Goal: Task Accomplishment & Management: Manage account settings

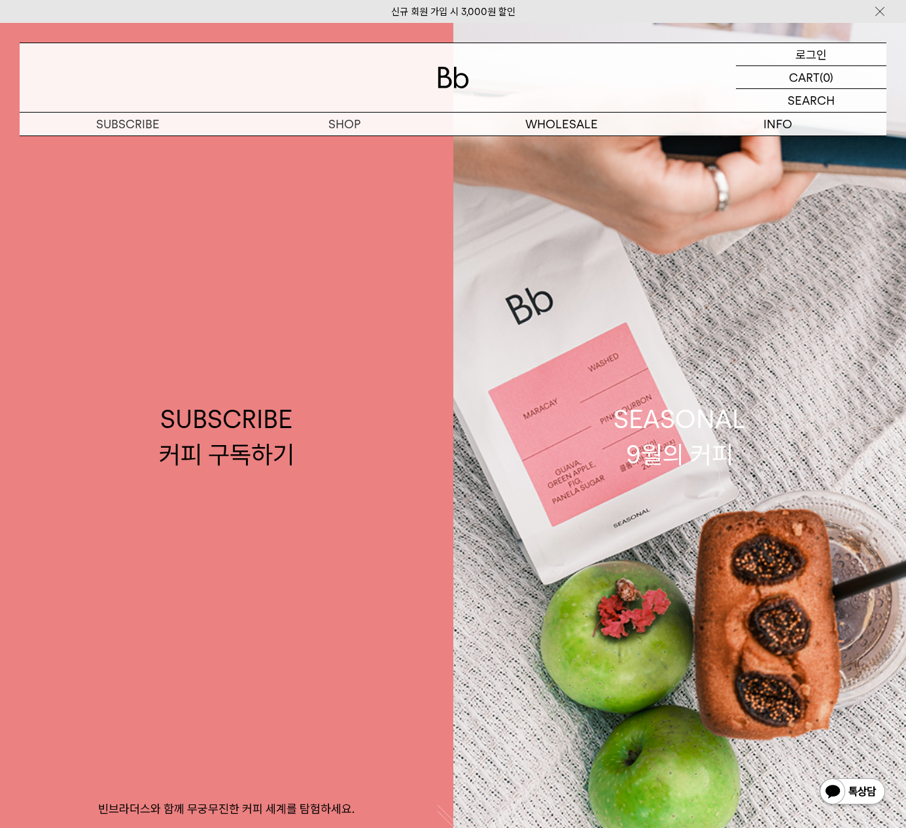
click at [809, 56] on p "로그인" at bounding box center [811, 54] width 31 height 22
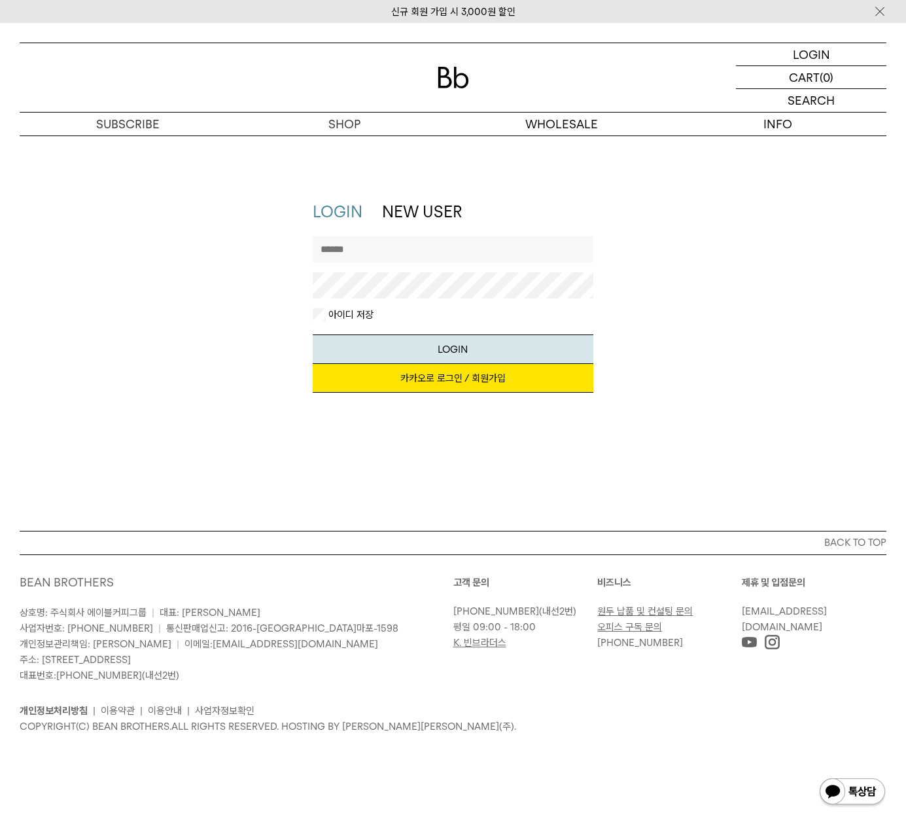
type input "**********"
click at [418, 349] on button "LOGIN" at bounding box center [453, 348] width 280 height 29
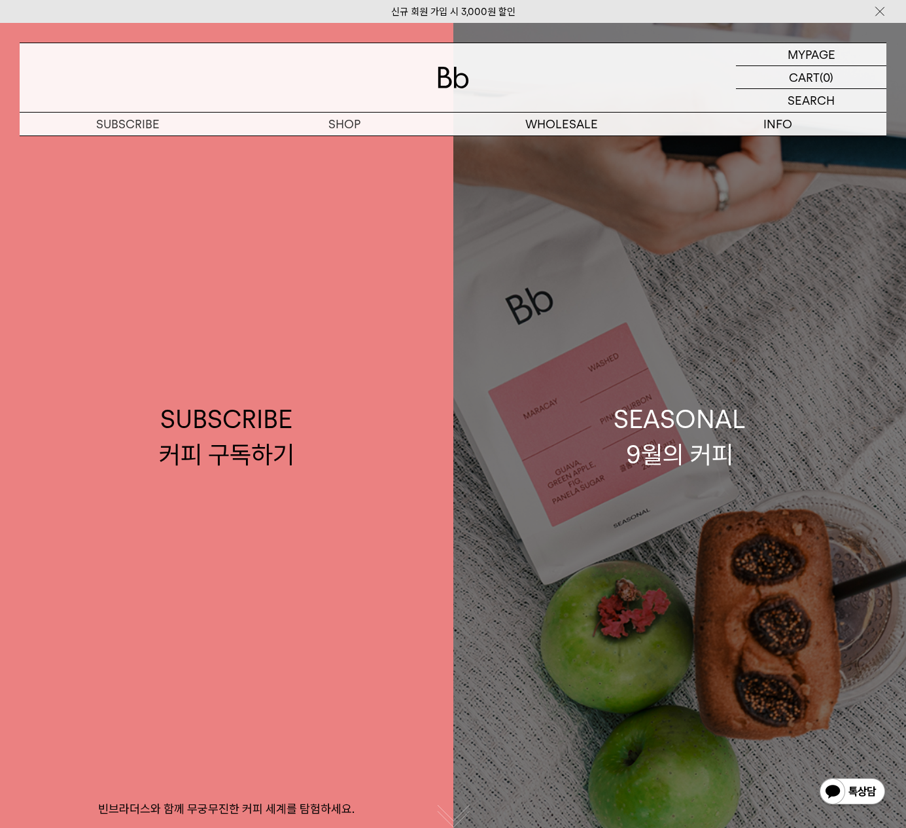
click at [688, 417] on div "SEASONAL 9월의 커피" at bounding box center [680, 436] width 132 height 69
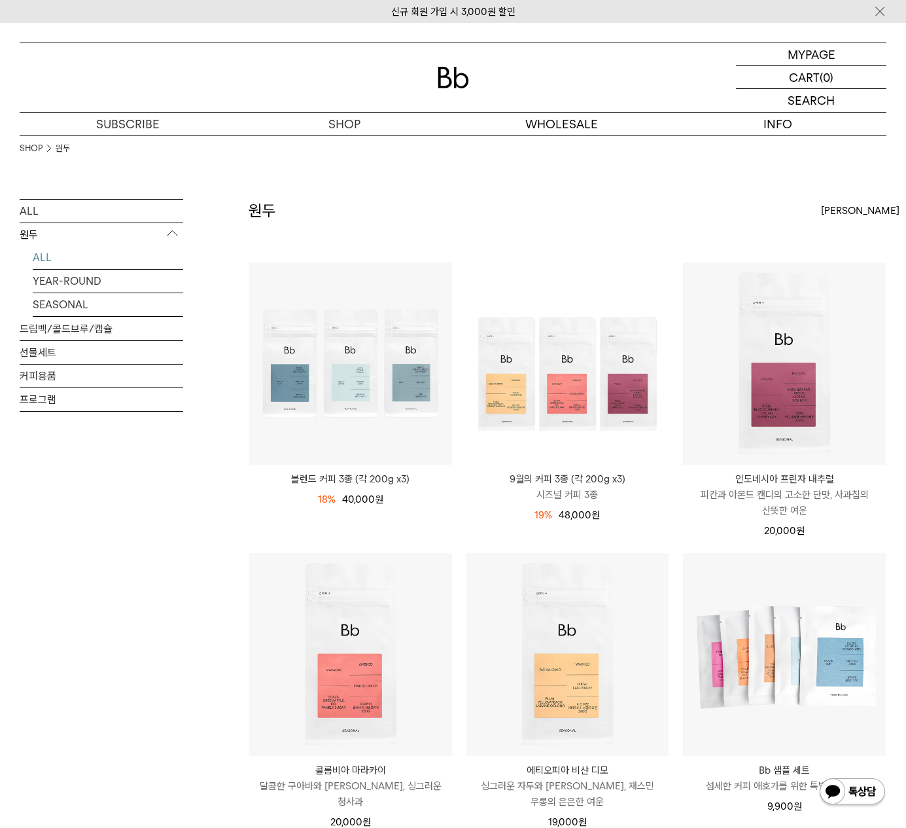
click at [621, 393] on img at bounding box center [567, 363] width 203 height 203
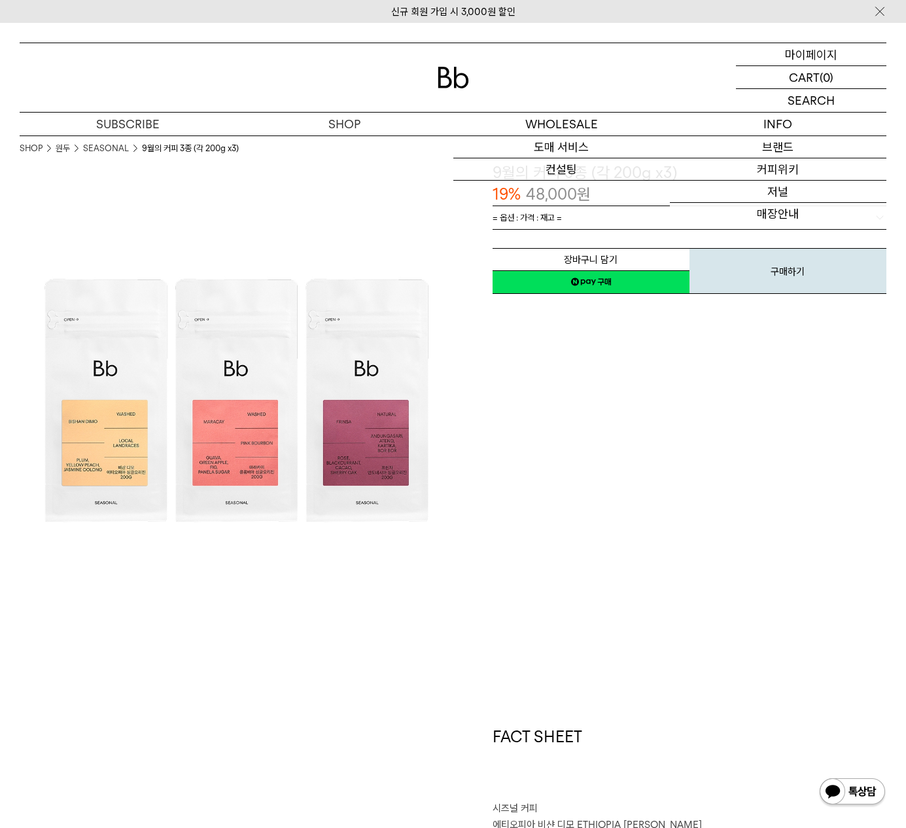
click at [814, 52] on p "마이페이지" at bounding box center [811, 54] width 52 height 22
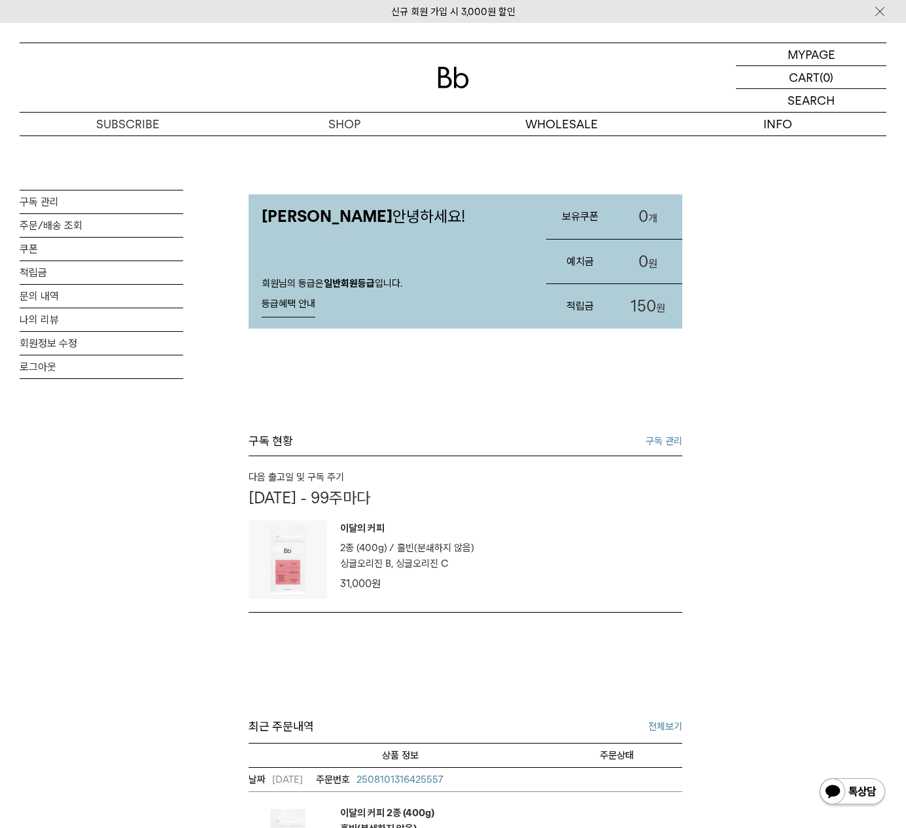
click at [667, 437] on link "구독 관리" at bounding box center [664, 441] width 37 height 16
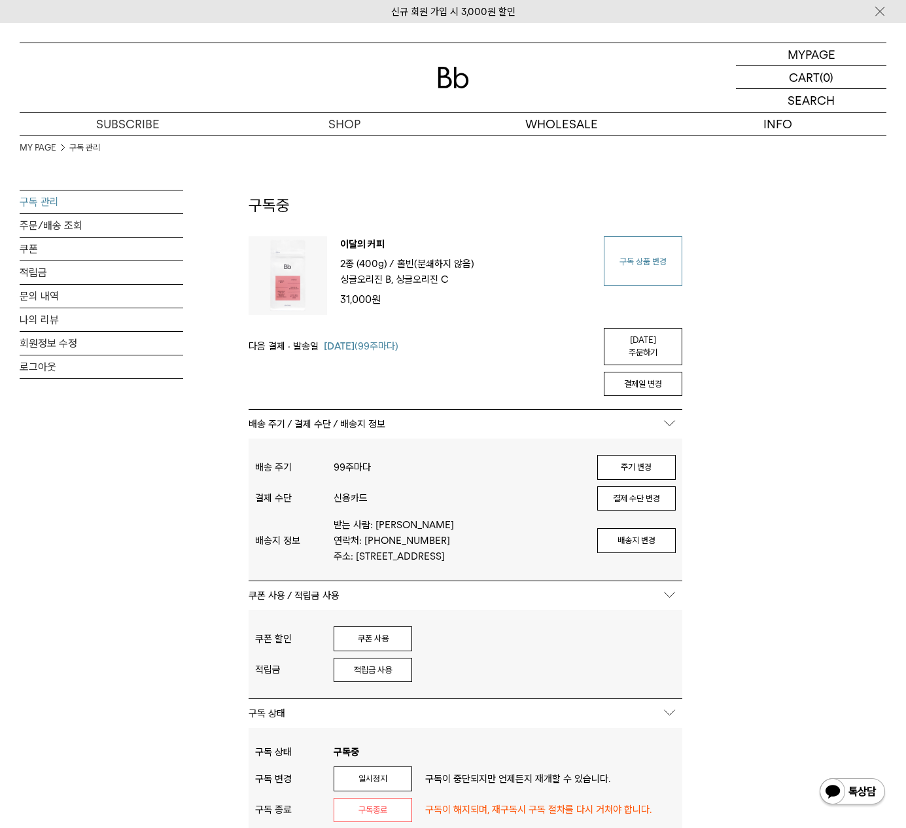
click at [636, 256] on link "구독 상품 변경" at bounding box center [643, 261] width 79 height 50
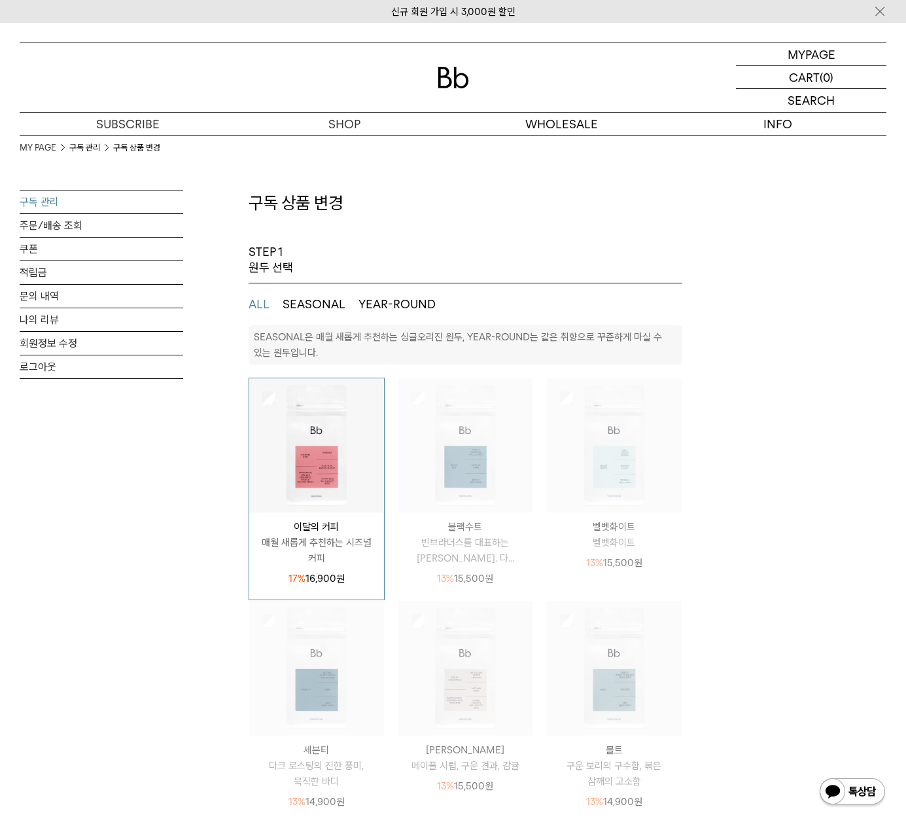
select select "**"
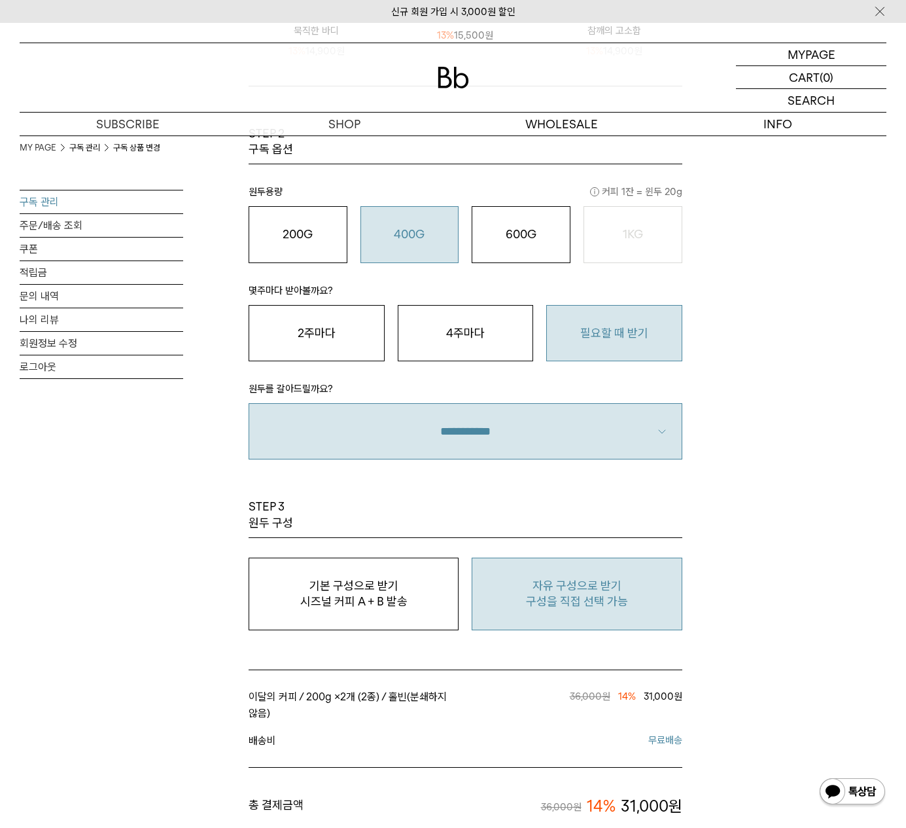
scroll to position [887, 0]
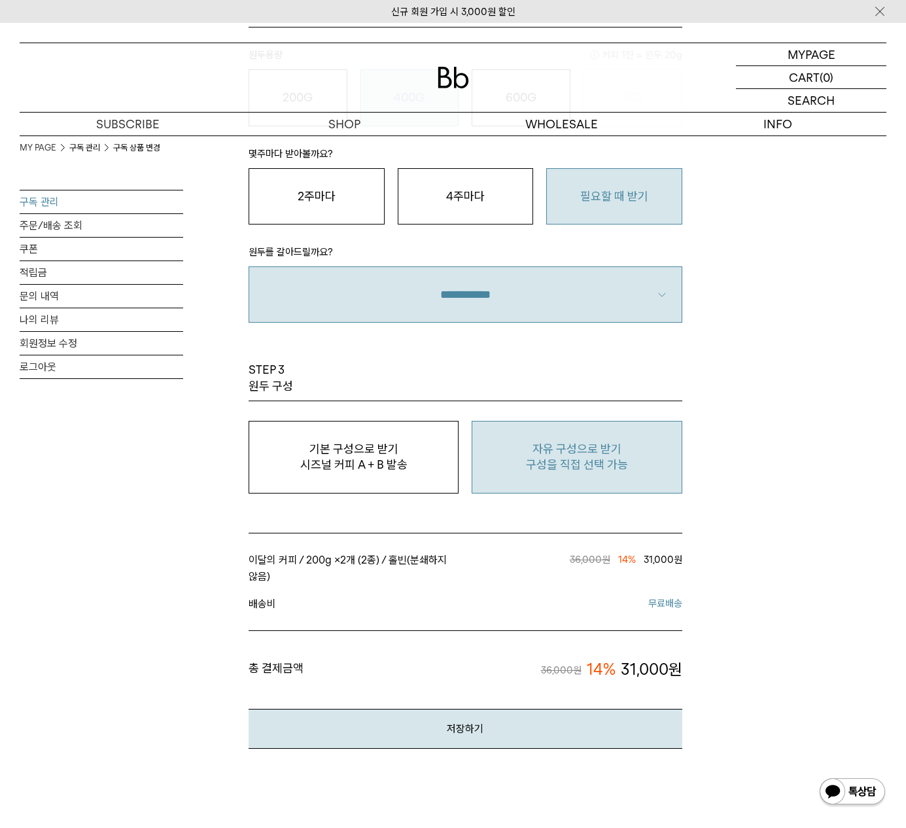
click at [560, 446] on p "자유 구성으로 받기" at bounding box center [577, 449] width 196 height 16
type input "*"
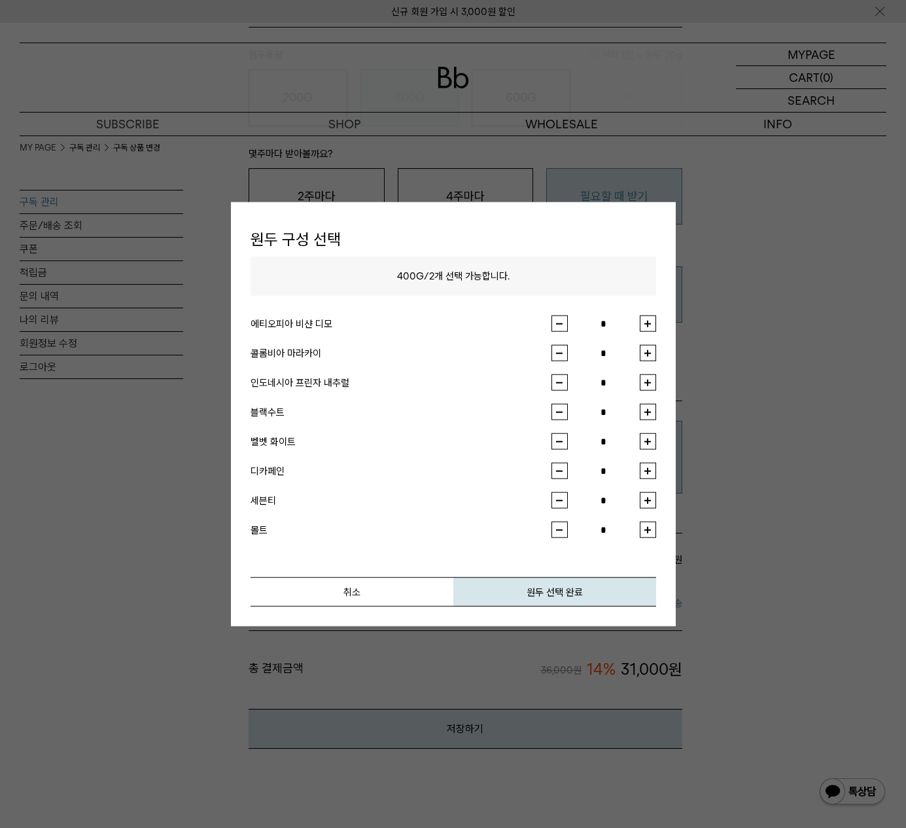
click at [647, 323] on button "button" at bounding box center [648, 323] width 16 height 16
type input "*"
click at [648, 349] on button "button" at bounding box center [648, 353] width 16 height 16
type input "*"
click at [581, 587] on button "원두 선택 완료" at bounding box center [554, 591] width 203 height 29
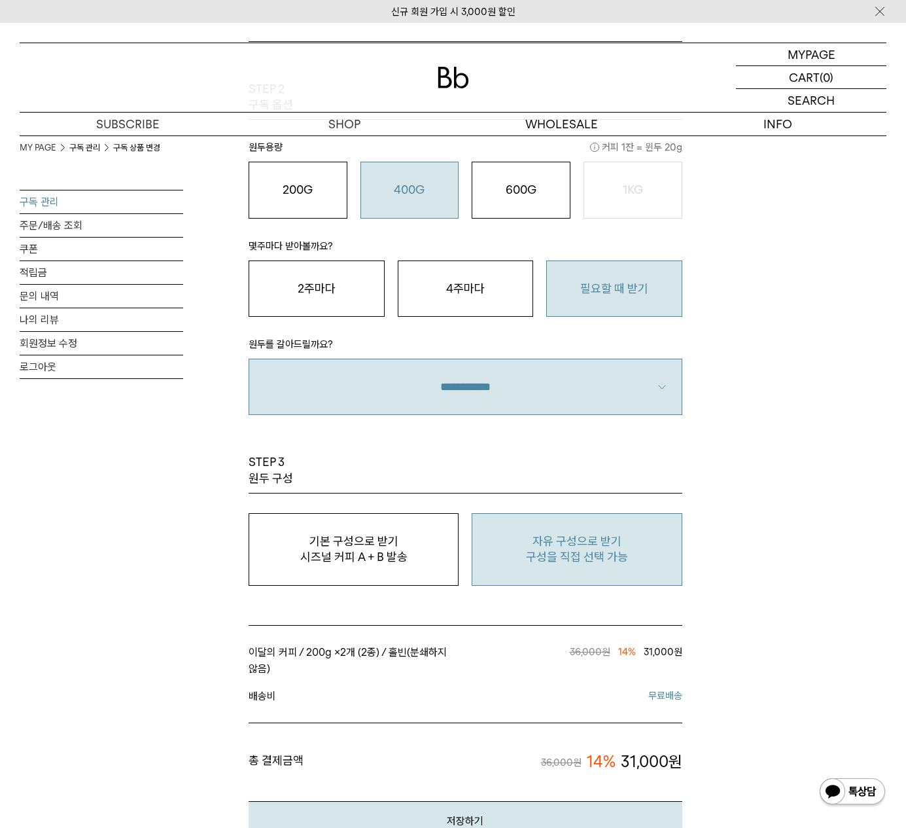
scroll to position [1184, 0]
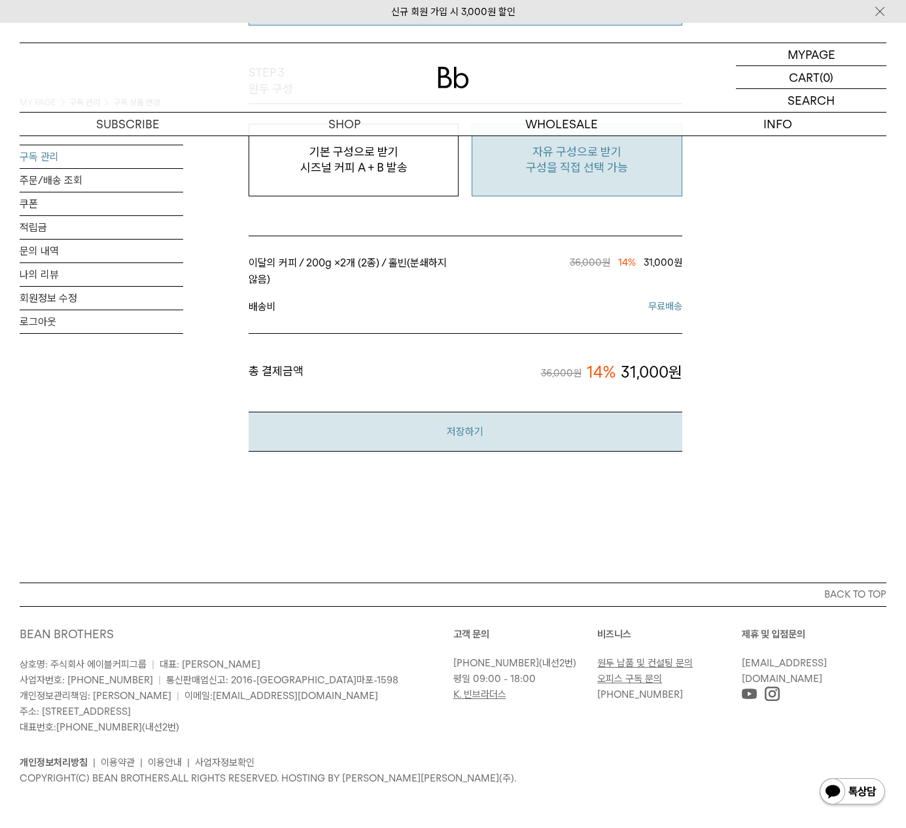
click at [508, 429] on button "저장하기" at bounding box center [466, 431] width 434 height 40
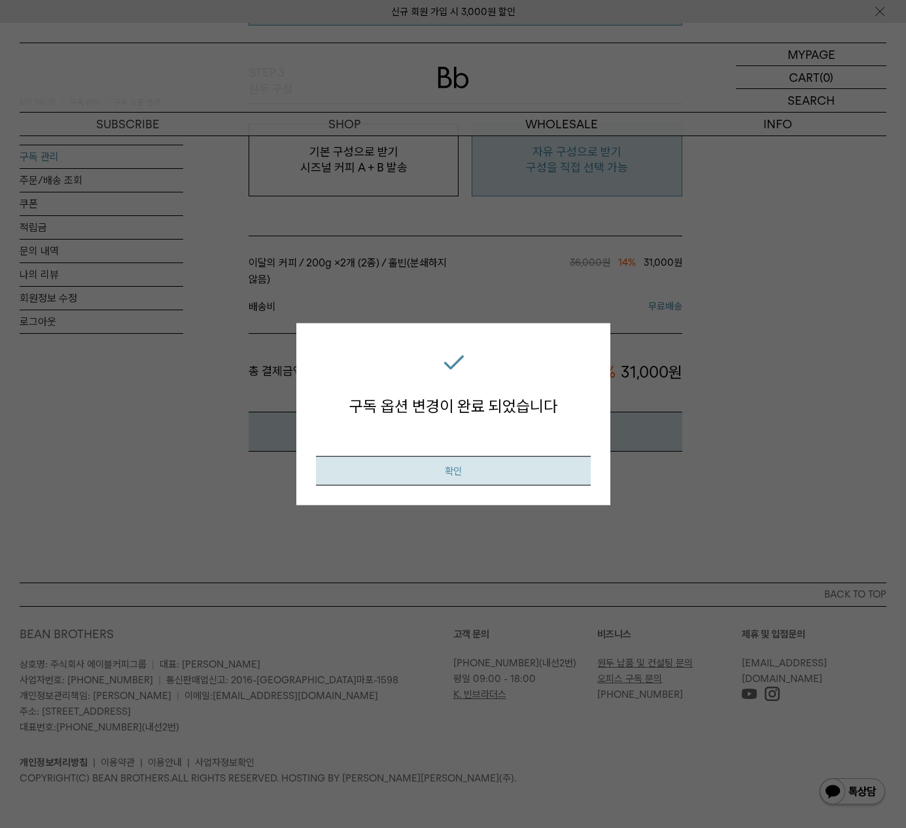
click at [492, 467] on button "확인" at bounding box center [453, 470] width 275 height 29
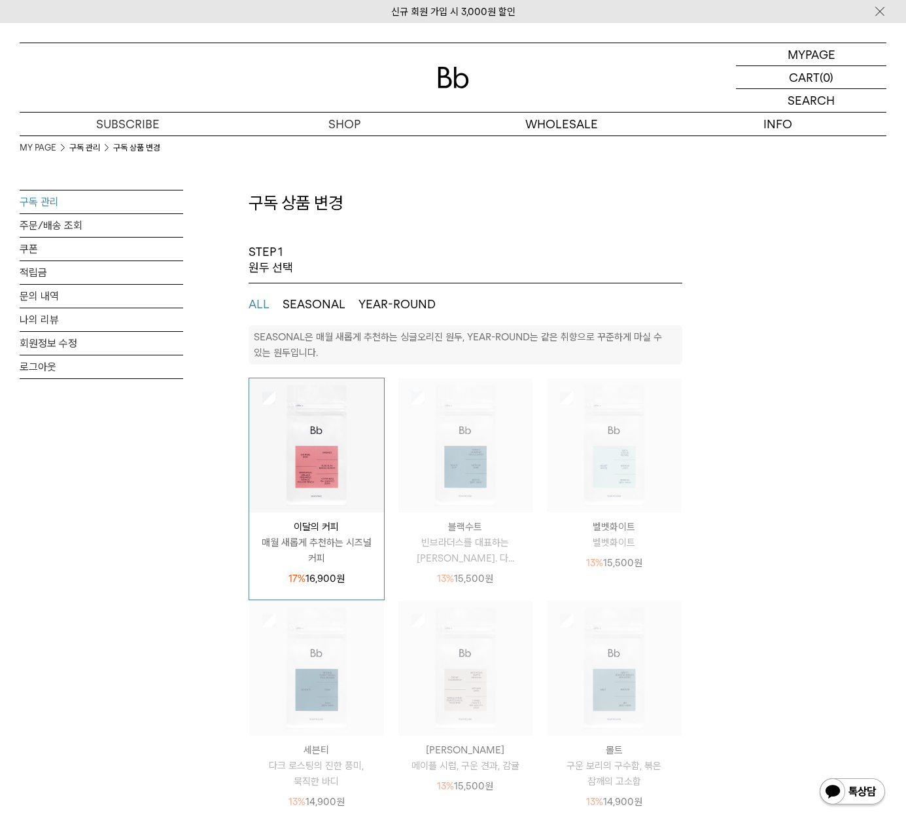
select select "**"
click at [51, 199] on link "구독 관리" at bounding box center [102, 201] width 164 height 23
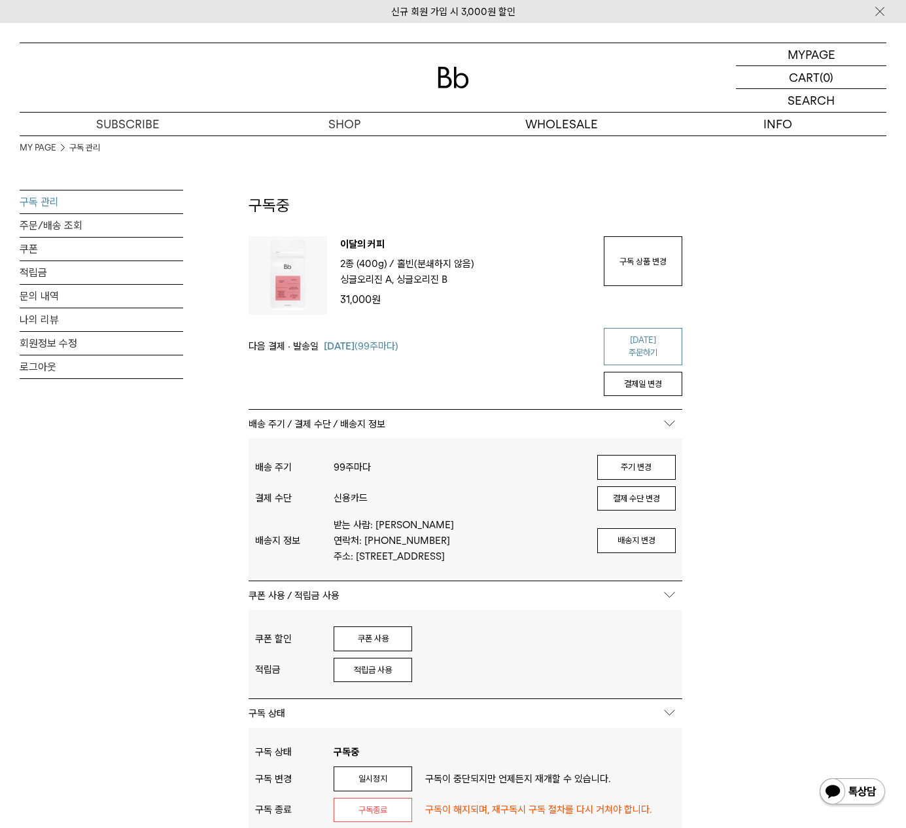
click at [639, 339] on link "[DATE] 주문하기" at bounding box center [643, 346] width 79 height 37
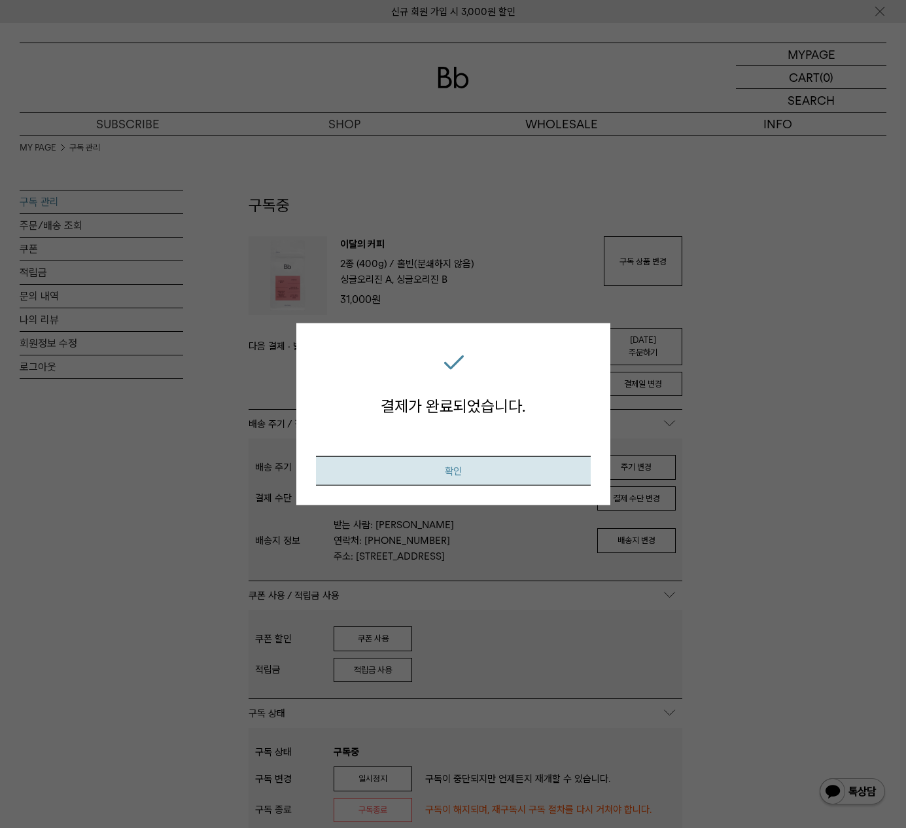
click at [510, 474] on button "확인" at bounding box center [453, 470] width 275 height 29
